Goal: Information Seeking & Learning: Learn about a topic

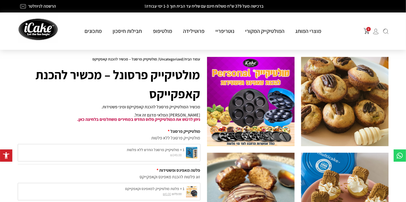
click at [247, 119] on img at bounding box center [250, 101] width 87 height 89
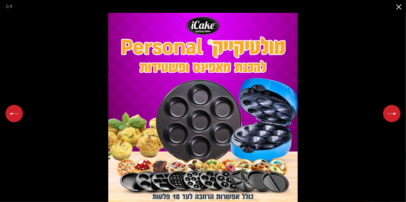
click at [397, 111] on button "Next slide" at bounding box center [391, 113] width 17 height 17
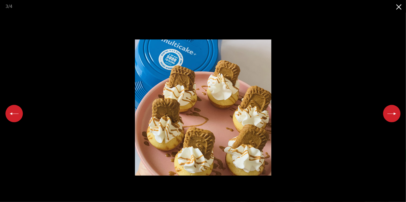
click at [395, 114] on button "Next slide" at bounding box center [391, 113] width 17 height 17
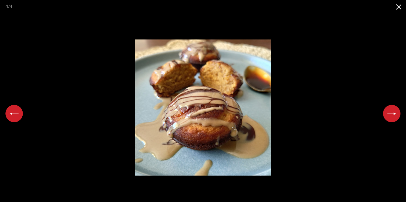
click at [395, 114] on button "Next slide" at bounding box center [391, 113] width 17 height 17
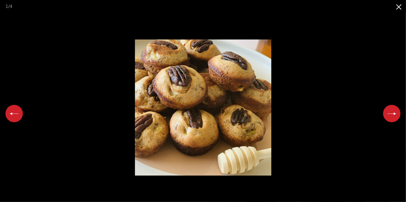
click at [395, 114] on button "Next slide" at bounding box center [391, 113] width 17 height 17
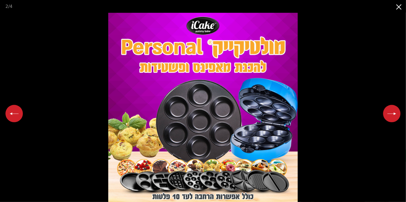
click at [395, 114] on button "Next slide" at bounding box center [391, 113] width 17 height 17
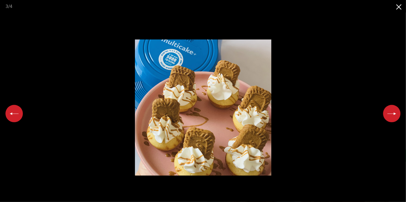
click at [395, 114] on button "Next slide" at bounding box center [391, 113] width 17 height 17
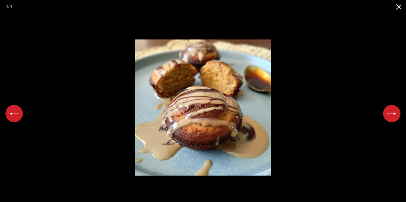
click at [395, 114] on button "Next slide" at bounding box center [391, 113] width 17 height 17
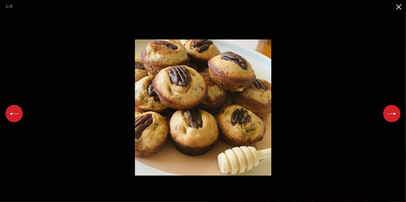
click at [395, 114] on button "Next slide" at bounding box center [391, 113] width 17 height 17
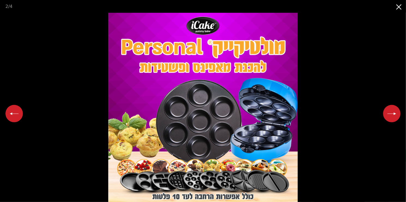
click at [395, 114] on button "Next slide" at bounding box center [391, 113] width 17 height 17
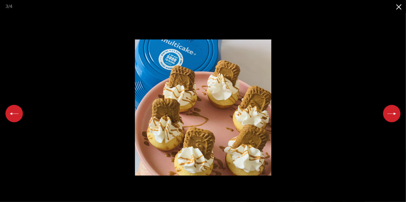
click at [395, 114] on button "Next slide" at bounding box center [391, 113] width 17 height 17
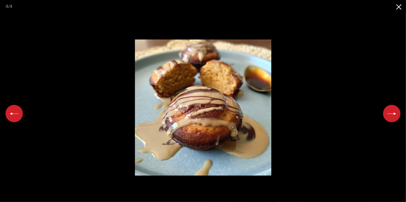
click at [395, 114] on button "Next slide" at bounding box center [391, 113] width 17 height 17
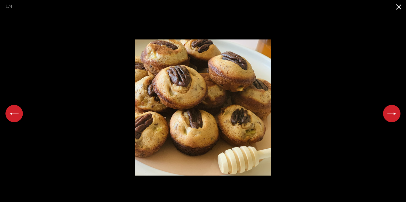
click at [395, 114] on button "Next slide" at bounding box center [391, 113] width 17 height 17
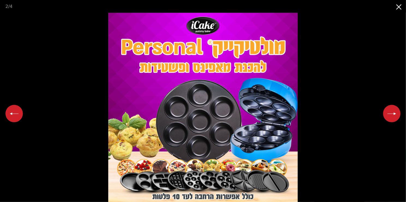
click at [399, 7] on button "Close gallery" at bounding box center [399, 6] width 14 height 13
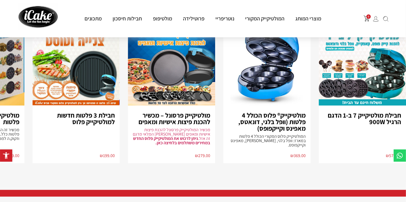
scroll to position [363, 0]
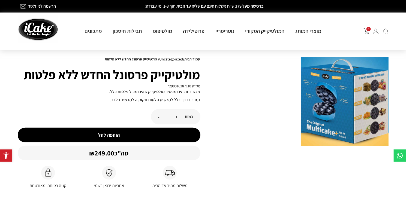
click at [368, 119] on img at bounding box center [344, 101] width 87 height 89
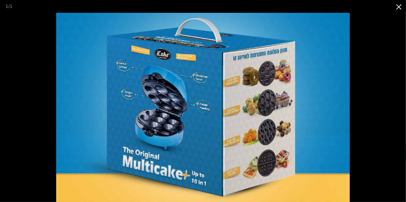
click at [254, 138] on img at bounding box center [203, 107] width 294 height 189
click at [234, 143] on img at bounding box center [203, 107] width 294 height 189
click at [243, 143] on img at bounding box center [203, 107] width 294 height 189
click at [400, 6] on button "Close gallery" at bounding box center [399, 6] width 14 height 13
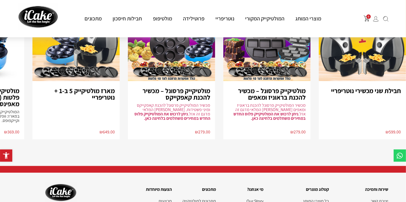
scroll to position [290, 0]
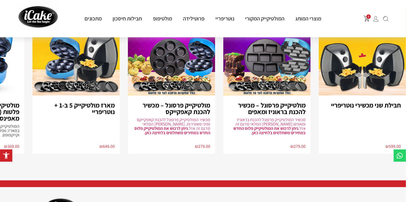
click at [172, 75] on img "3 / 8" at bounding box center [171, 52] width 87 height 88
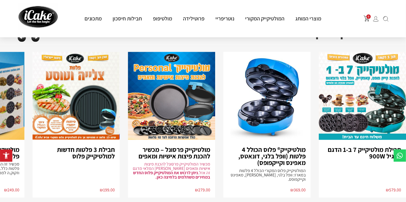
scroll to position [290, 0]
